Goal: Task Accomplishment & Management: Manage account settings

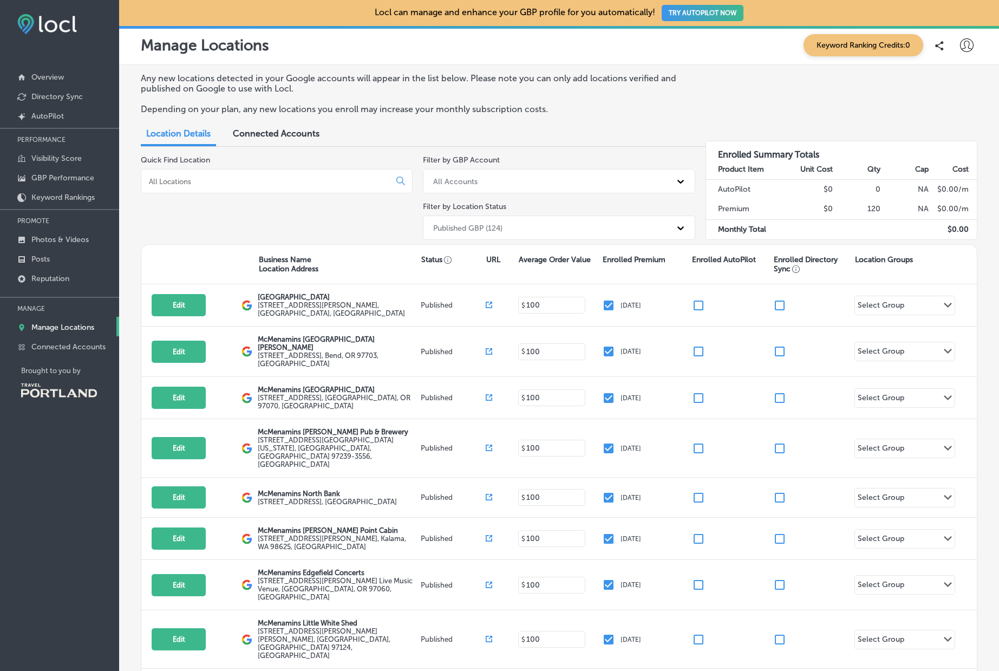
click at [370, 183] on input at bounding box center [268, 181] width 240 height 10
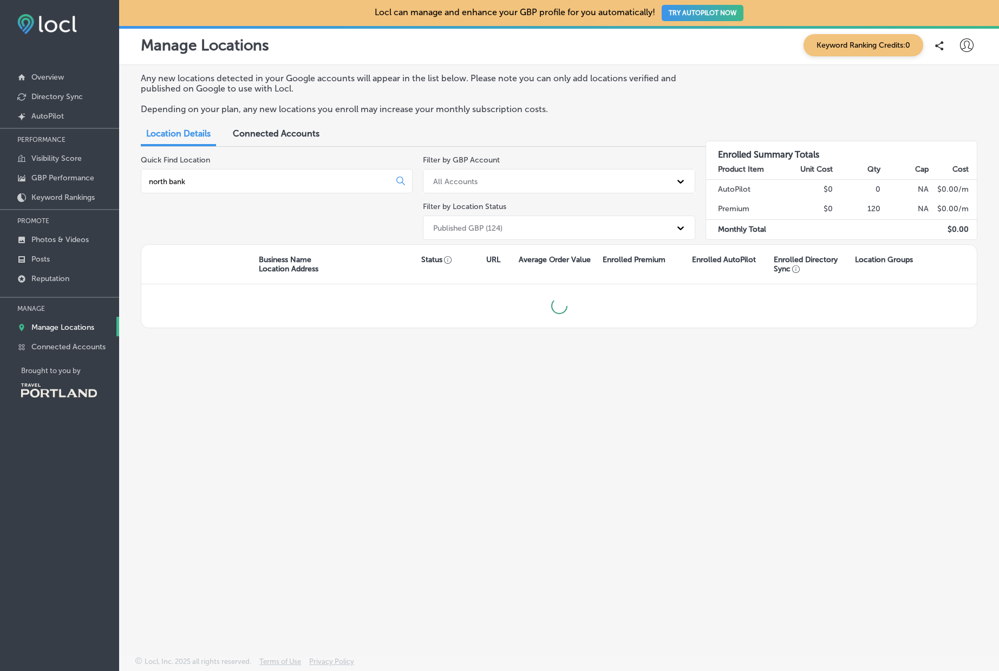
type input "north bank"
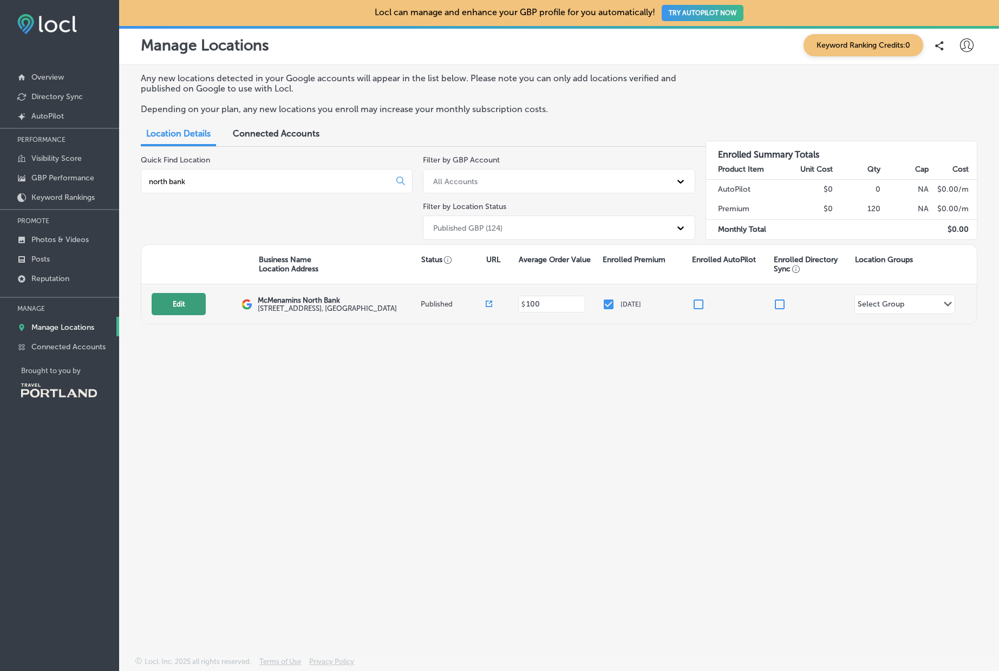
click at [178, 304] on button "Edit" at bounding box center [179, 304] width 54 height 22
select select "US"
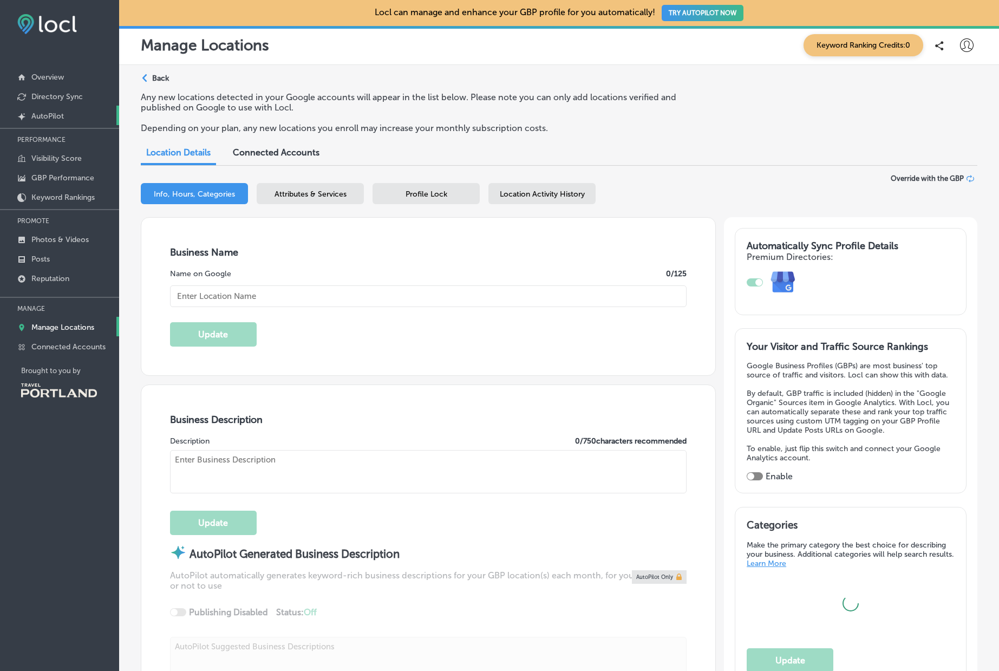
type input "McMenamins North Bank"
type input "[STREET_ADDRESS]"
type input "[PERSON_NAME]"
type input "97401"
type input "US"
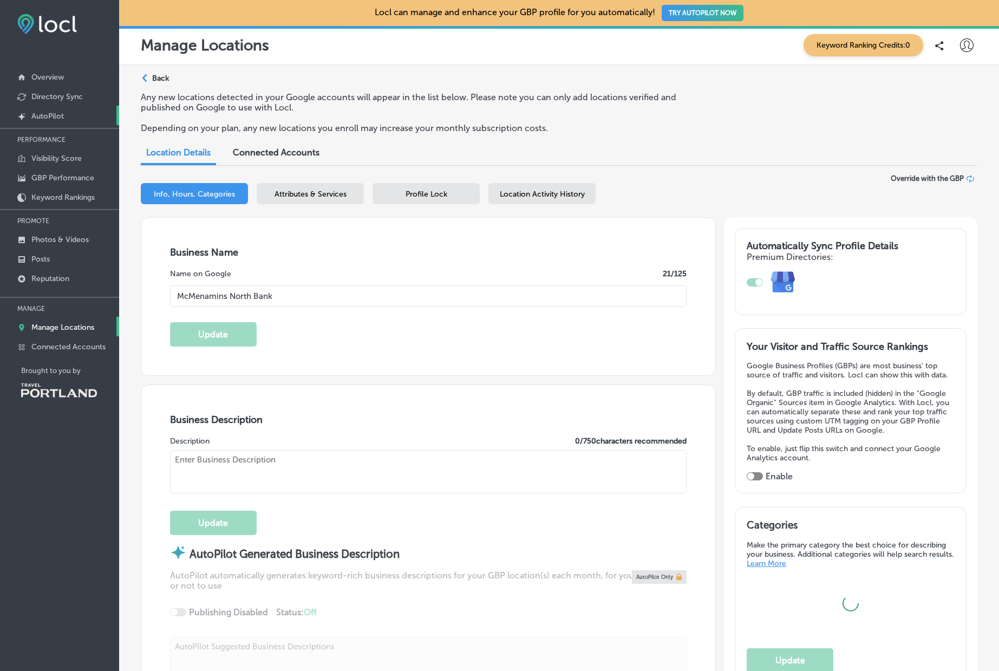
type input "[URL][DOMAIN_NAME] Maps&utm_medium=Website Button&utm_campaign=North Bank"
type input "[PHONE_NUMBER]"
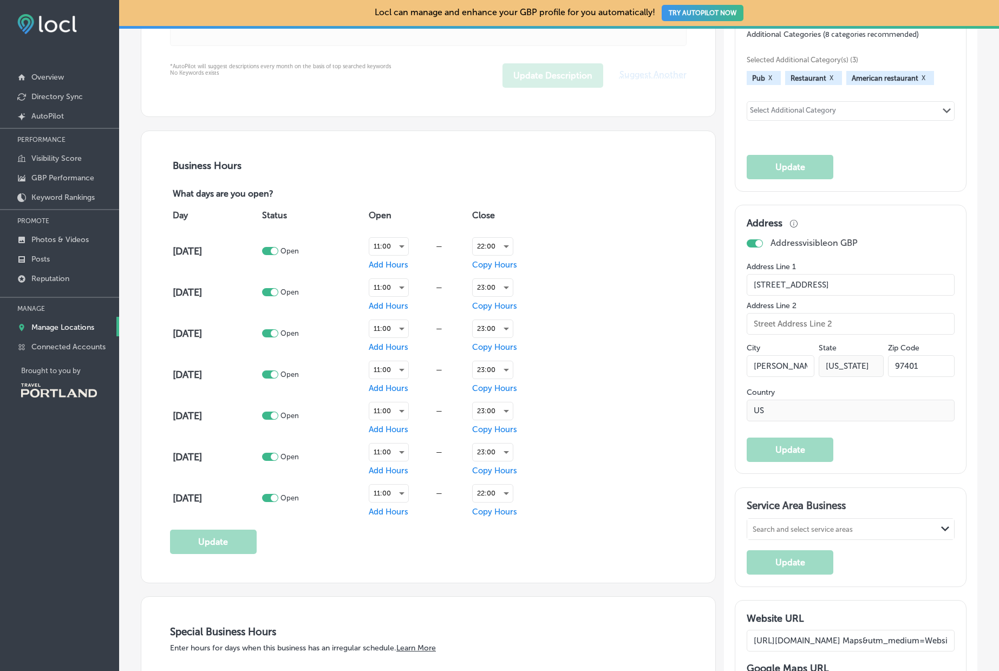
scroll to position [636, 0]
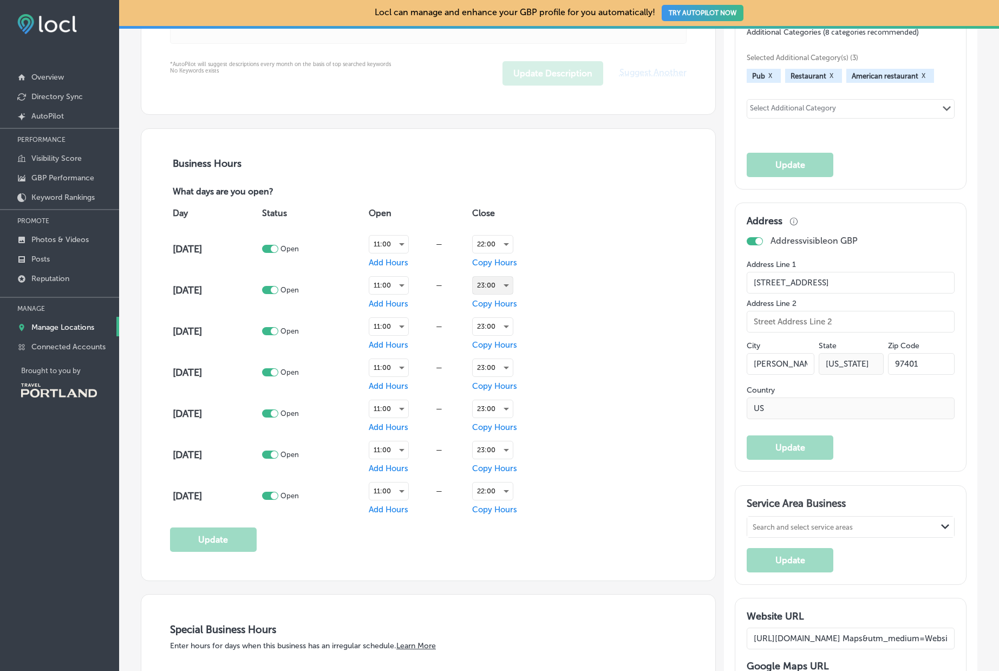
click at [502, 286] on div "23:00" at bounding box center [492, 285] width 40 height 17
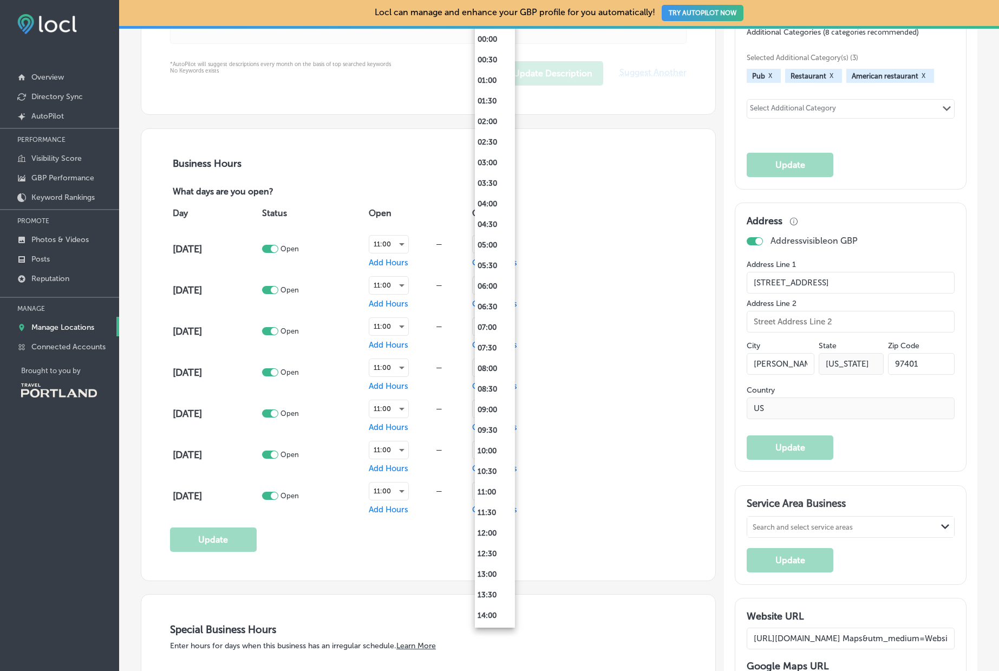
scroll to position [410, 0]
click at [497, 534] on li "22:00" at bounding box center [495, 534] width 40 height 21
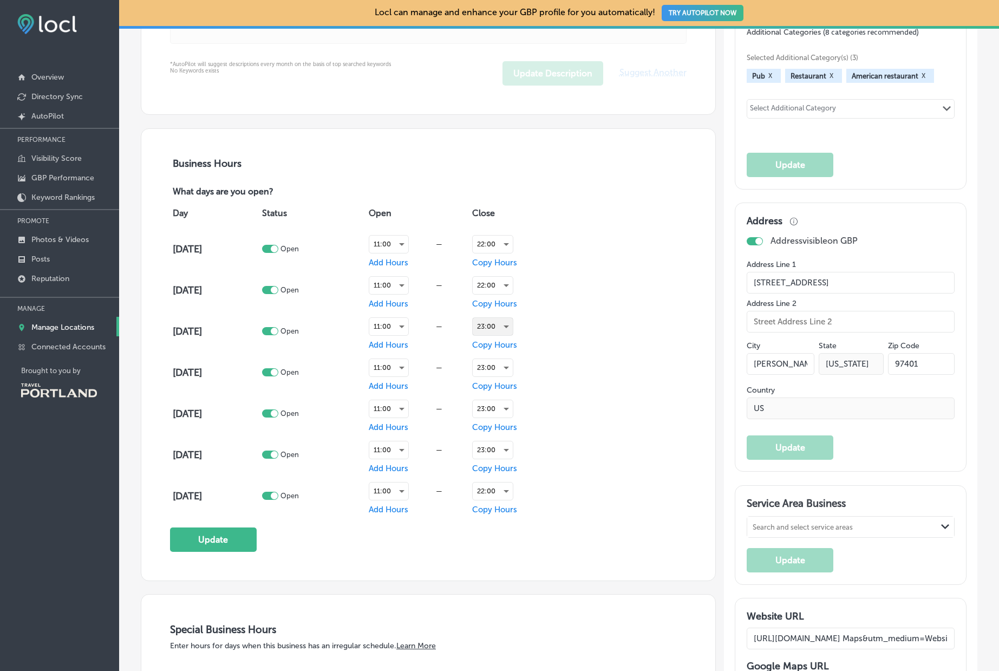
click at [495, 320] on div "23:00" at bounding box center [492, 326] width 40 height 17
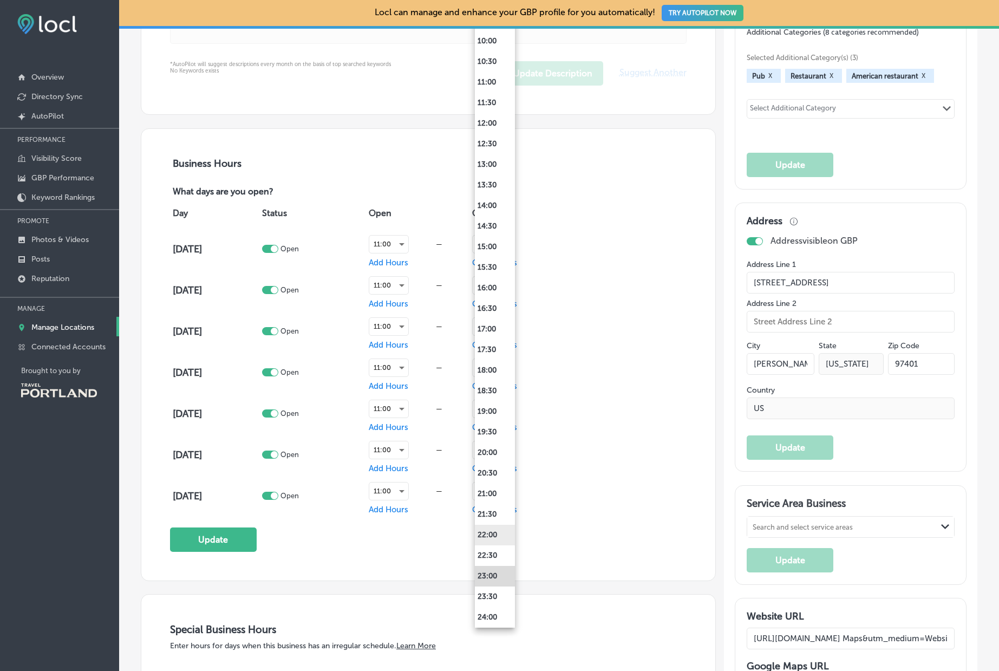
click at [495, 531] on li "22:00" at bounding box center [495, 534] width 40 height 21
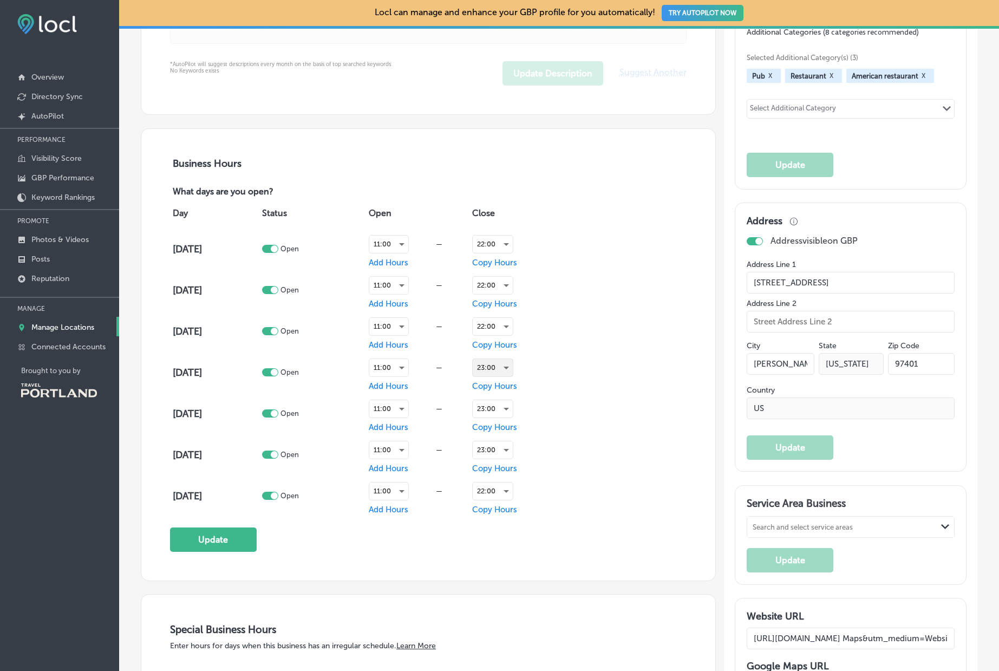
click at [491, 373] on div "23:00" at bounding box center [492, 367] width 40 height 17
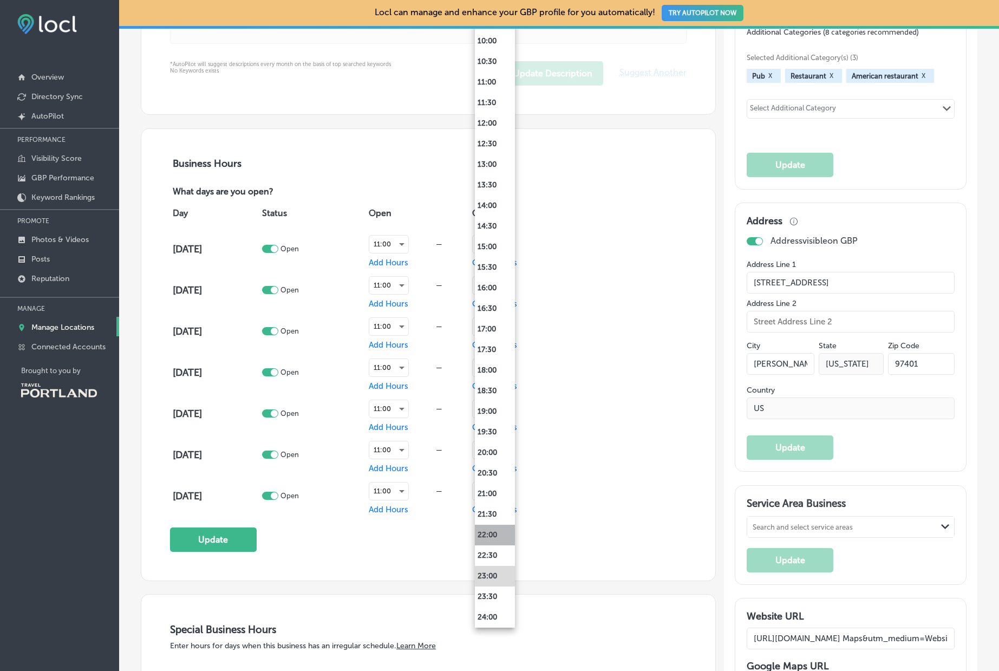
click at [494, 531] on li "22:00" at bounding box center [495, 534] width 40 height 21
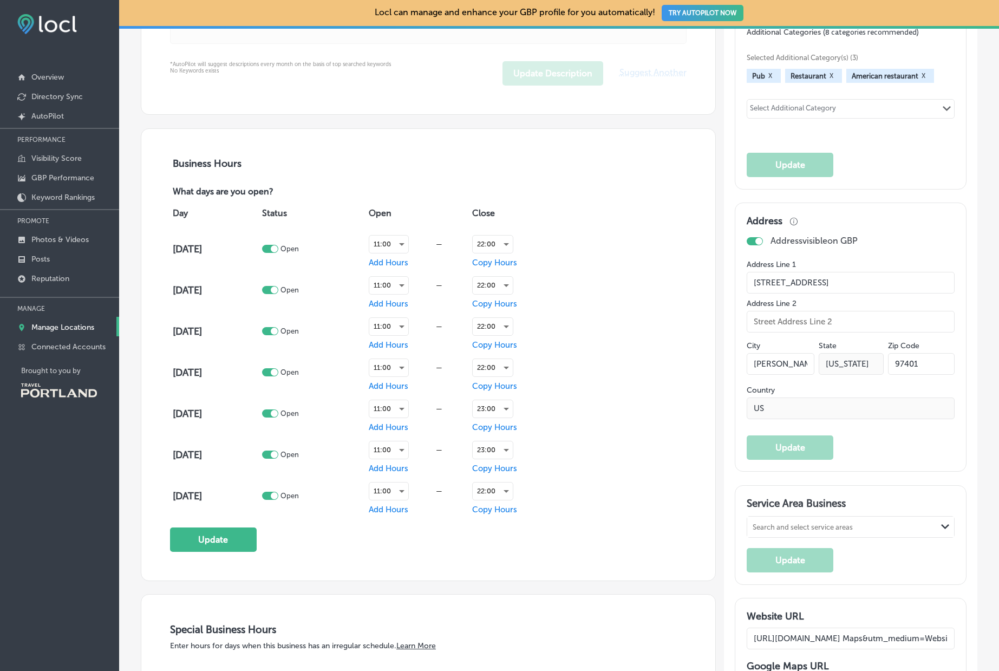
click at [640, 468] on div "Day Status Open Close [DATE] Open 11:00 — Add Hours 22:00 Copy Hours [DATE] Ope…" at bounding box center [428, 357] width 516 height 318
click at [208, 540] on button "Update" at bounding box center [213, 539] width 87 height 24
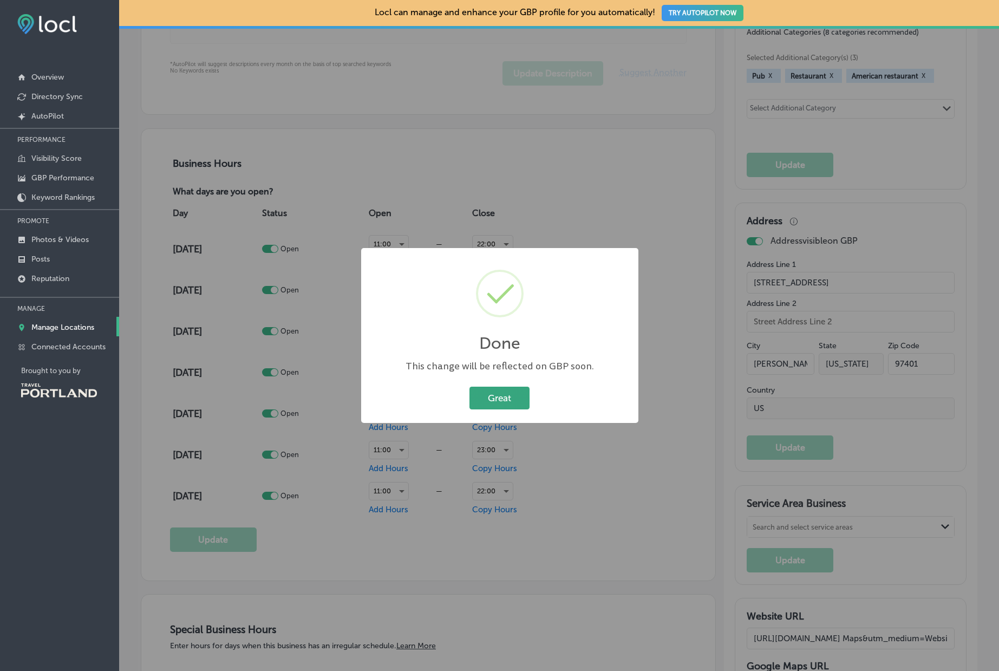
click at [505, 396] on button "Great" at bounding box center [499, 397] width 60 height 22
